Goal: Task Accomplishment & Management: Manage account settings

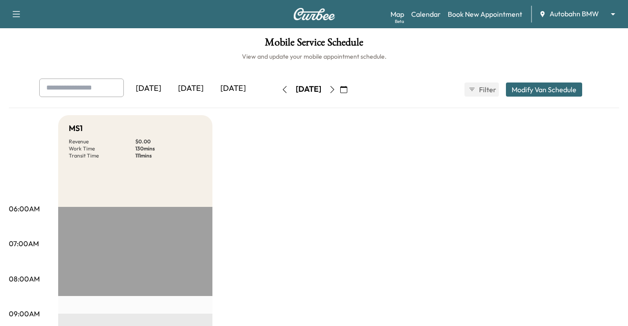
click at [586, 6] on div "Map Beta Calendar Book New Appointment Autobahn BMW ******** ​" at bounding box center [506, 14] width 231 height 17
click at [605, 15] on body "Support Log Out Map Beta Calendar Book New Appointment Autobahn BMW ******** ​ …" at bounding box center [314, 163] width 628 height 326
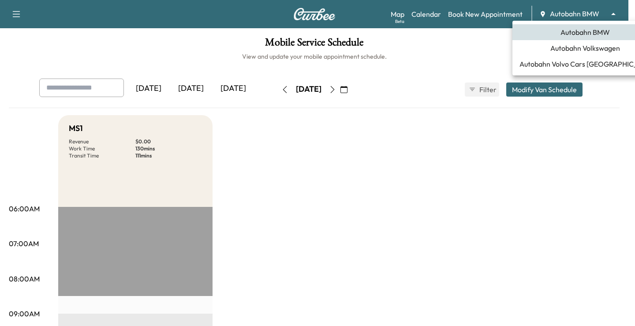
click at [574, 48] on span "Autobahn Volkswagen" at bounding box center [585, 48] width 70 height 11
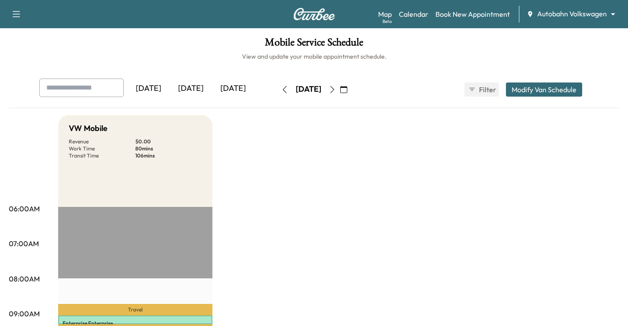
click at [347, 88] on icon "button" at bounding box center [343, 89] width 7 height 7
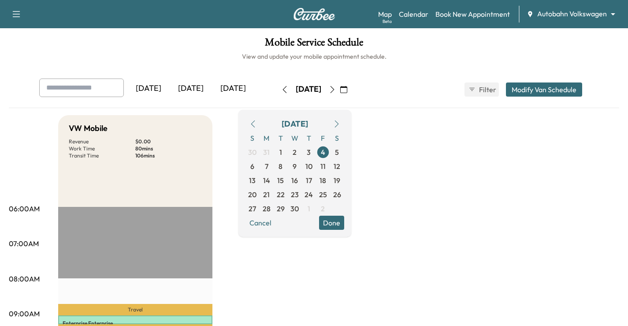
click at [340, 123] on icon "button" at bounding box center [336, 123] width 7 height 7
click at [326, 182] on span "15" at bounding box center [323, 180] width 7 height 11
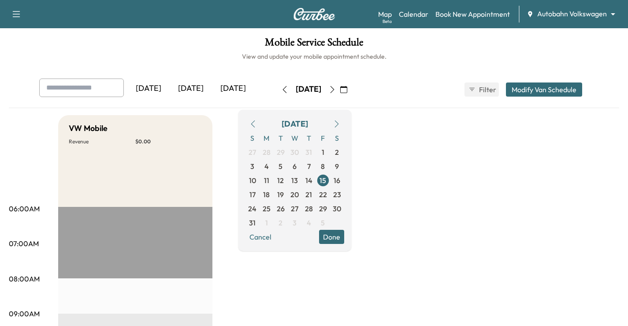
click at [340, 124] on icon "button" at bounding box center [336, 123] width 7 height 7
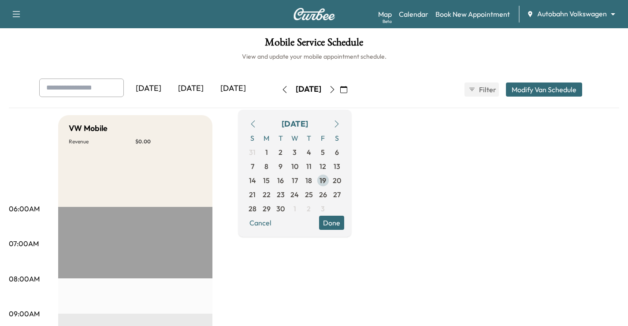
click at [326, 179] on span "19" at bounding box center [323, 180] width 7 height 11
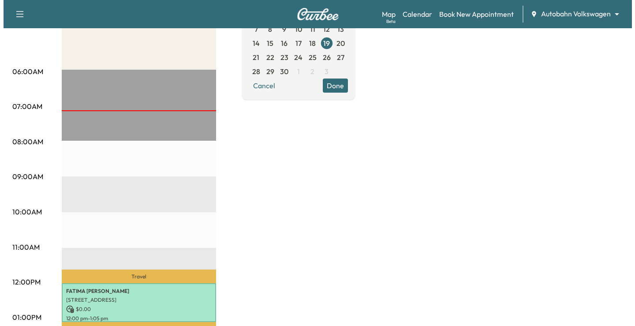
scroll to position [176, 0]
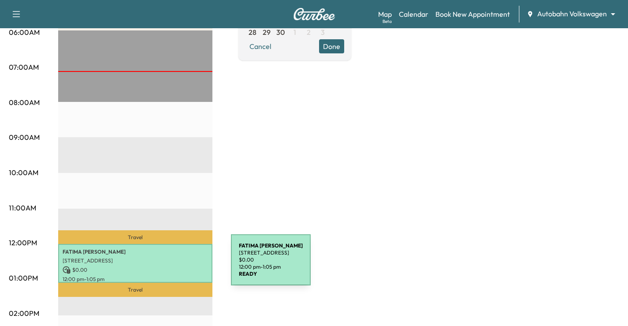
click at [165, 266] on p "$ 0.00" at bounding box center [135, 270] width 145 height 8
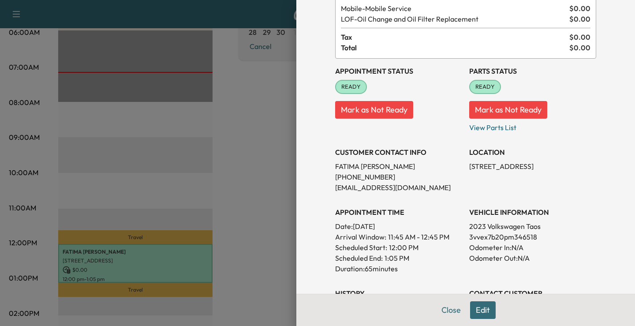
scroll to position [88, 0]
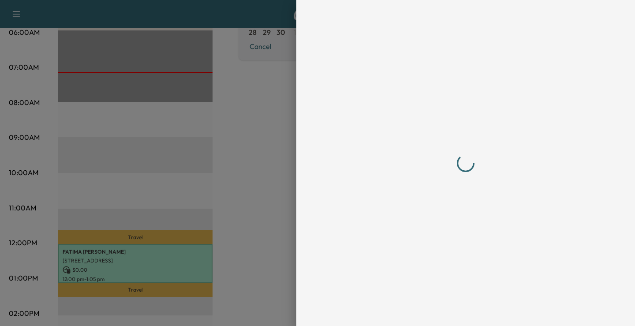
click at [475, 310] on div at bounding box center [465, 163] width 282 height 326
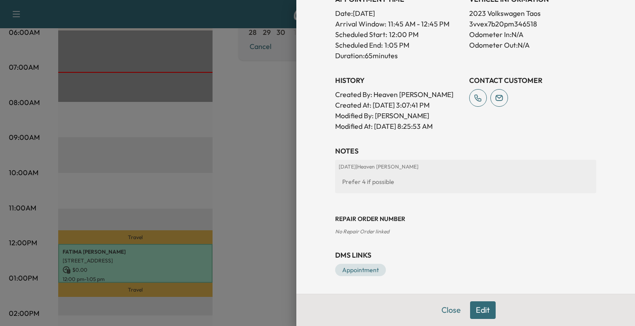
click at [482, 310] on button "Edit" at bounding box center [483, 310] width 26 height 18
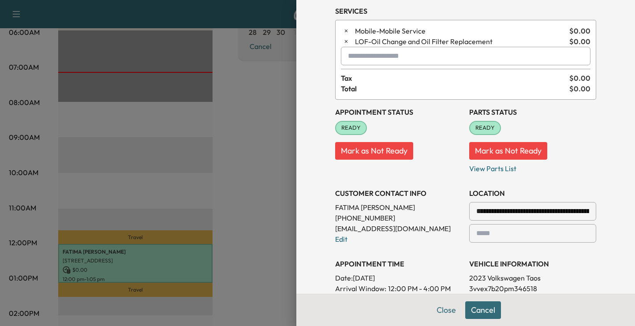
scroll to position [121, 0]
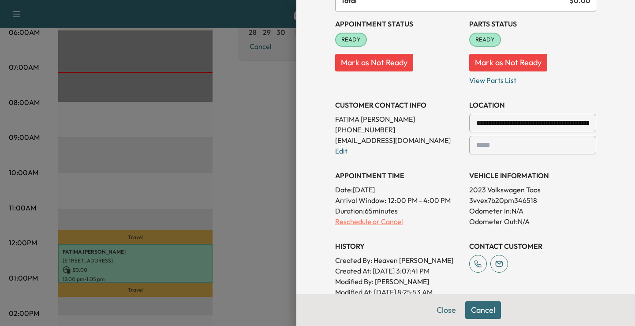
click at [373, 218] on p "Reschedule or Cancel" at bounding box center [398, 221] width 127 height 11
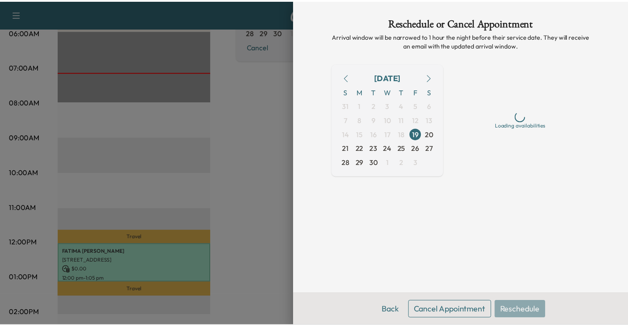
scroll to position [0, 0]
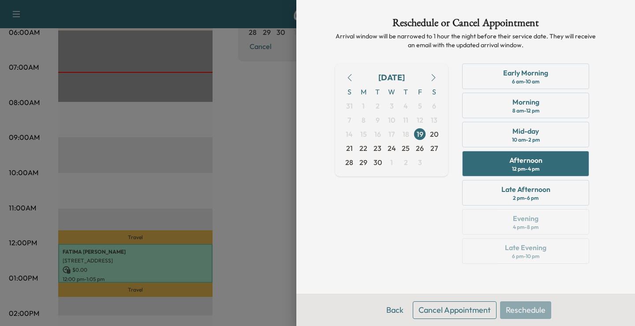
click at [459, 301] on button "Cancel Appointment" at bounding box center [455, 310] width 84 height 18
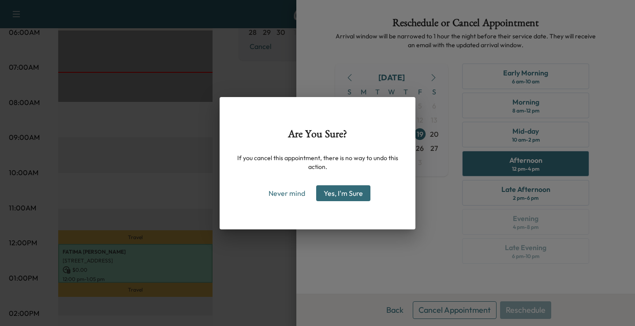
click at [339, 189] on button "Yes, I'm Sure" at bounding box center [343, 193] width 54 height 16
